Goal: Find specific page/section: Find specific page/section

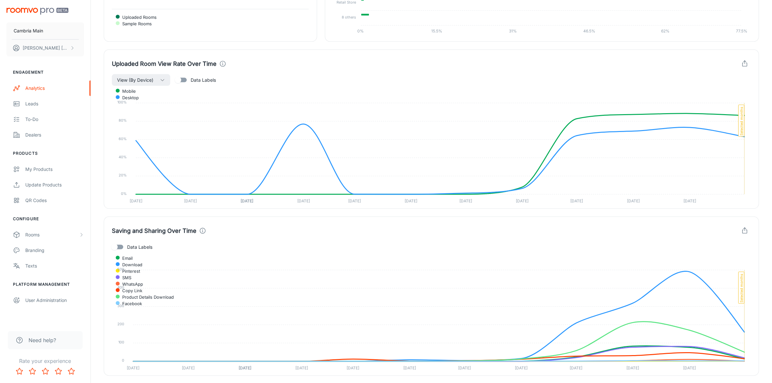
scroll to position [1235, 0]
click at [35, 85] on div "Analytics" at bounding box center [54, 88] width 59 height 7
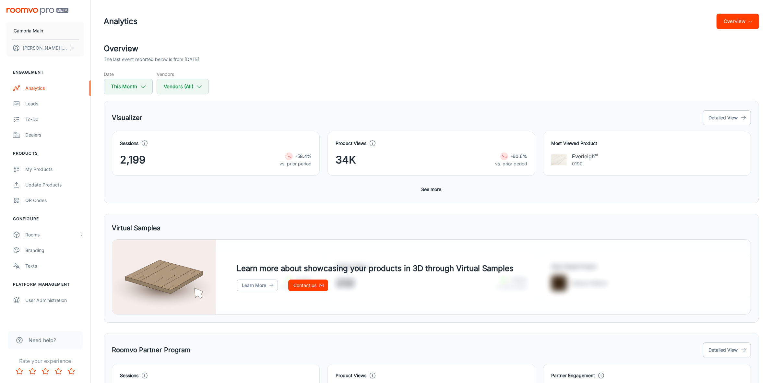
click at [754, 22] on button "Overview" at bounding box center [738, 22] width 42 height 16
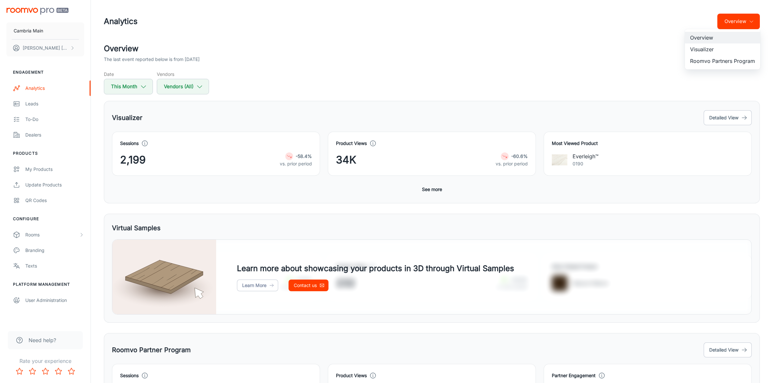
click at [703, 51] on li "Visualizer" at bounding box center [722, 49] width 75 height 12
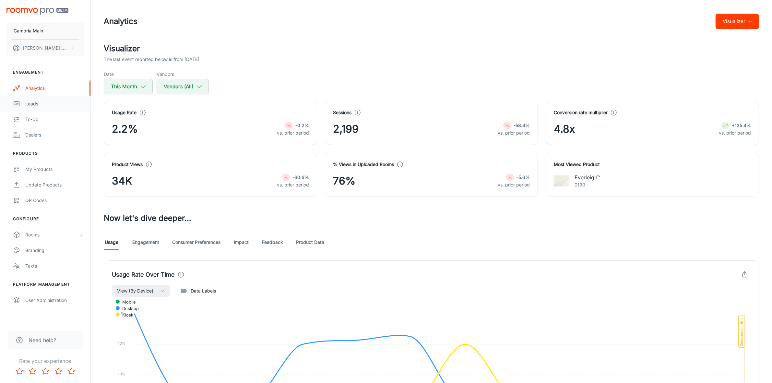
click at [34, 103] on div "Leads" at bounding box center [54, 103] width 59 height 7
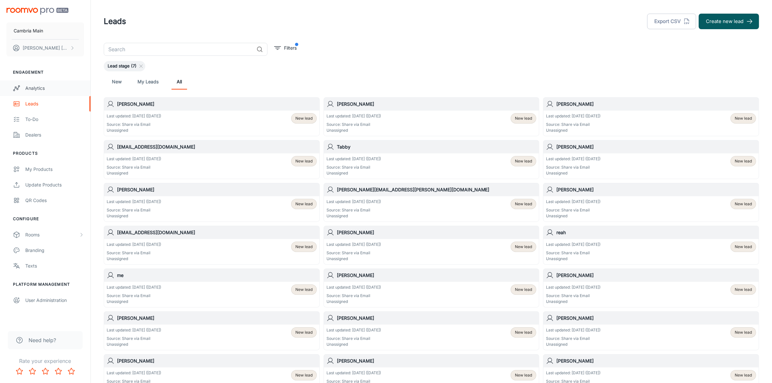
click at [35, 86] on div "Analytics" at bounding box center [54, 88] width 59 height 7
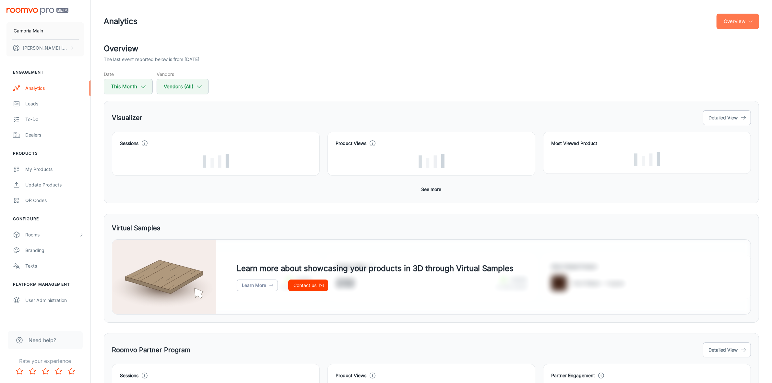
click at [743, 23] on button "Overview" at bounding box center [738, 22] width 42 height 16
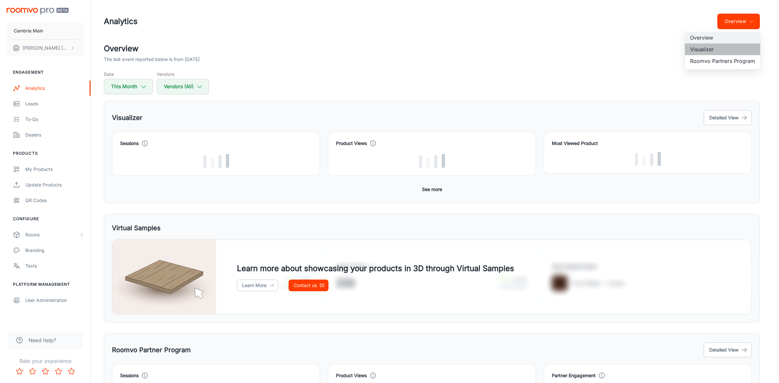
click at [702, 49] on li "Visualizer" at bounding box center [722, 49] width 75 height 12
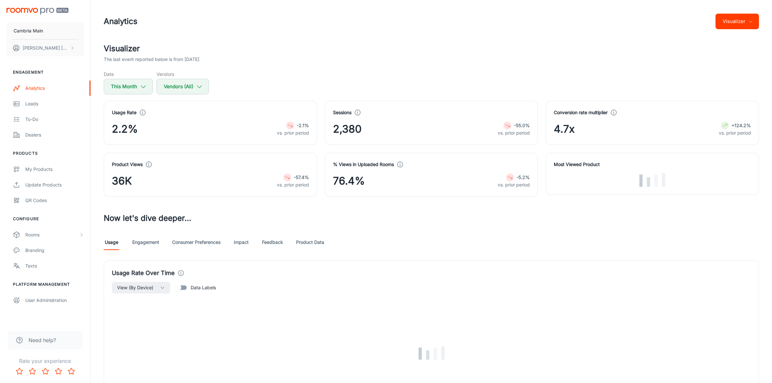
click at [240, 244] on link "Impact" at bounding box center [242, 243] width 16 height 16
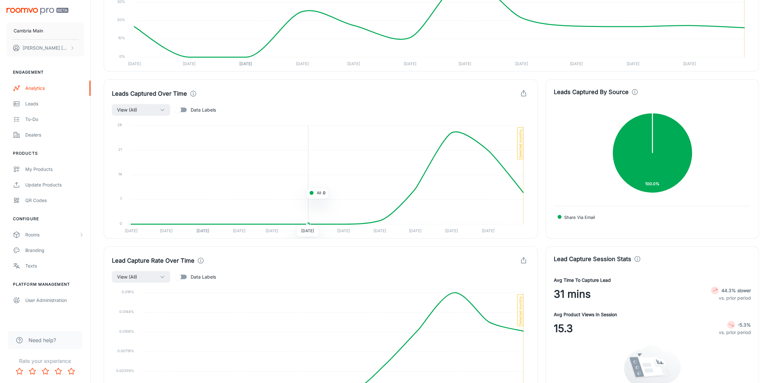
scroll to position [711, 0]
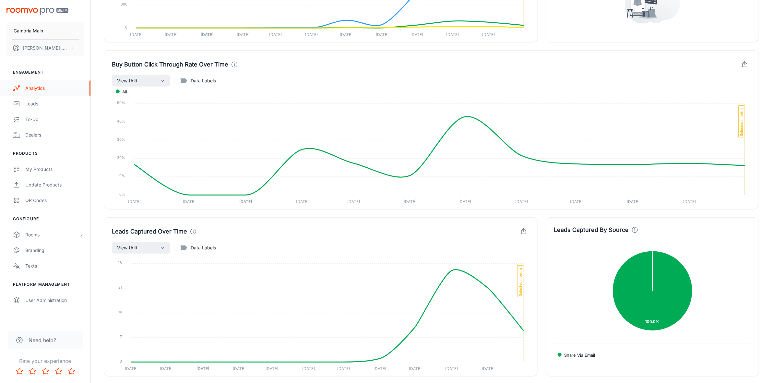
click at [34, 86] on div "Analytics" at bounding box center [54, 88] width 59 height 7
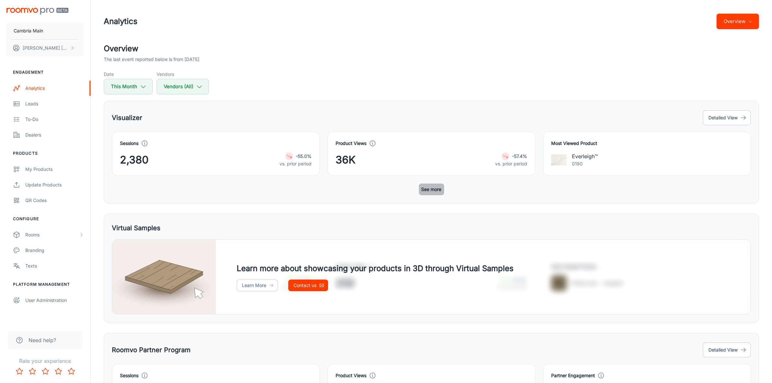
click at [435, 189] on button "See more" at bounding box center [431, 190] width 25 height 12
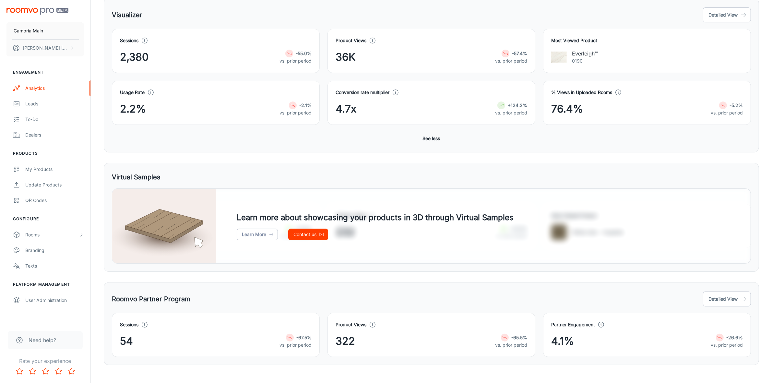
scroll to position [112, 0]
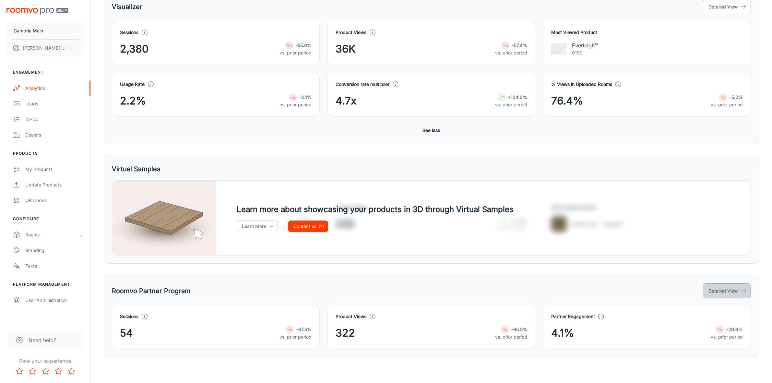
click at [731, 287] on button "Detailed View" at bounding box center [727, 291] width 48 height 15
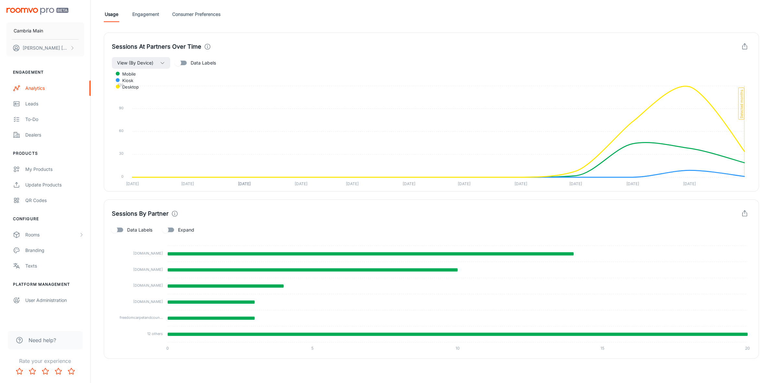
scroll to position [178, 0]
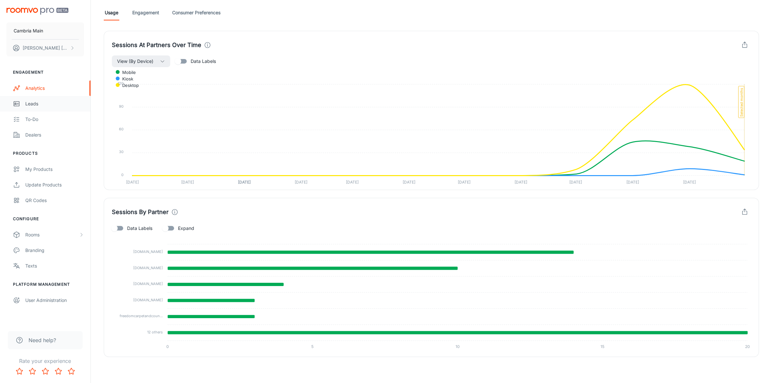
click at [44, 101] on div "Leads" at bounding box center [54, 103] width 59 height 7
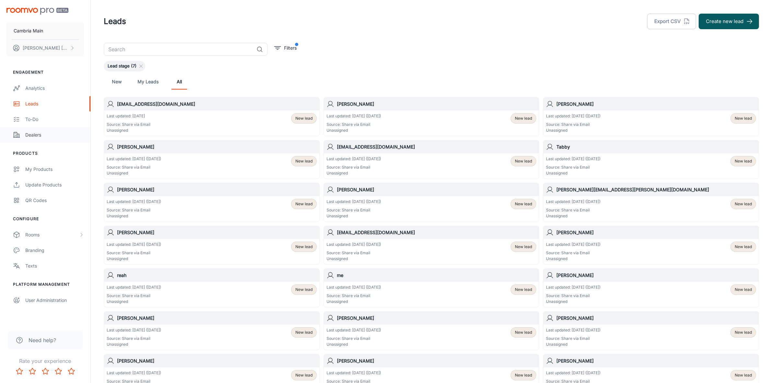
click at [25, 132] on div "Dealers" at bounding box center [54, 134] width 59 height 7
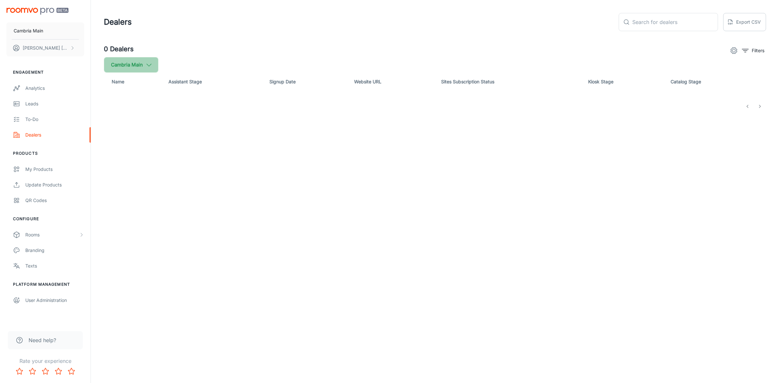
click at [149, 67] on icon "button" at bounding box center [148, 64] width 7 height 7
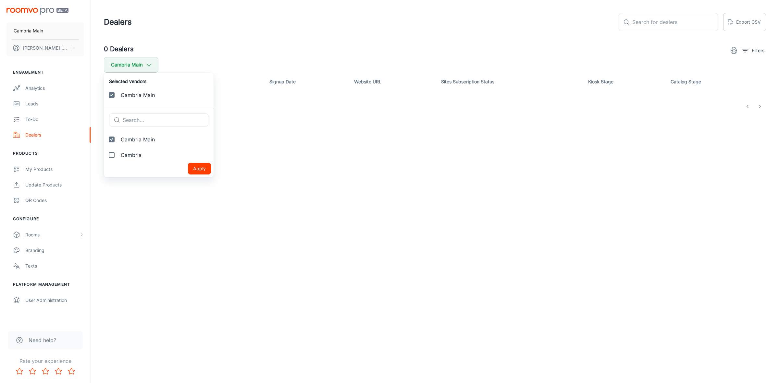
click at [131, 154] on span "Cambria" at bounding box center [165, 155] width 88 height 8
click at [118, 154] on input "Cambria" at bounding box center [111, 155] width 13 height 13
checkbox input "true"
click at [190, 182] on button "Apply" at bounding box center [199, 184] width 23 height 12
